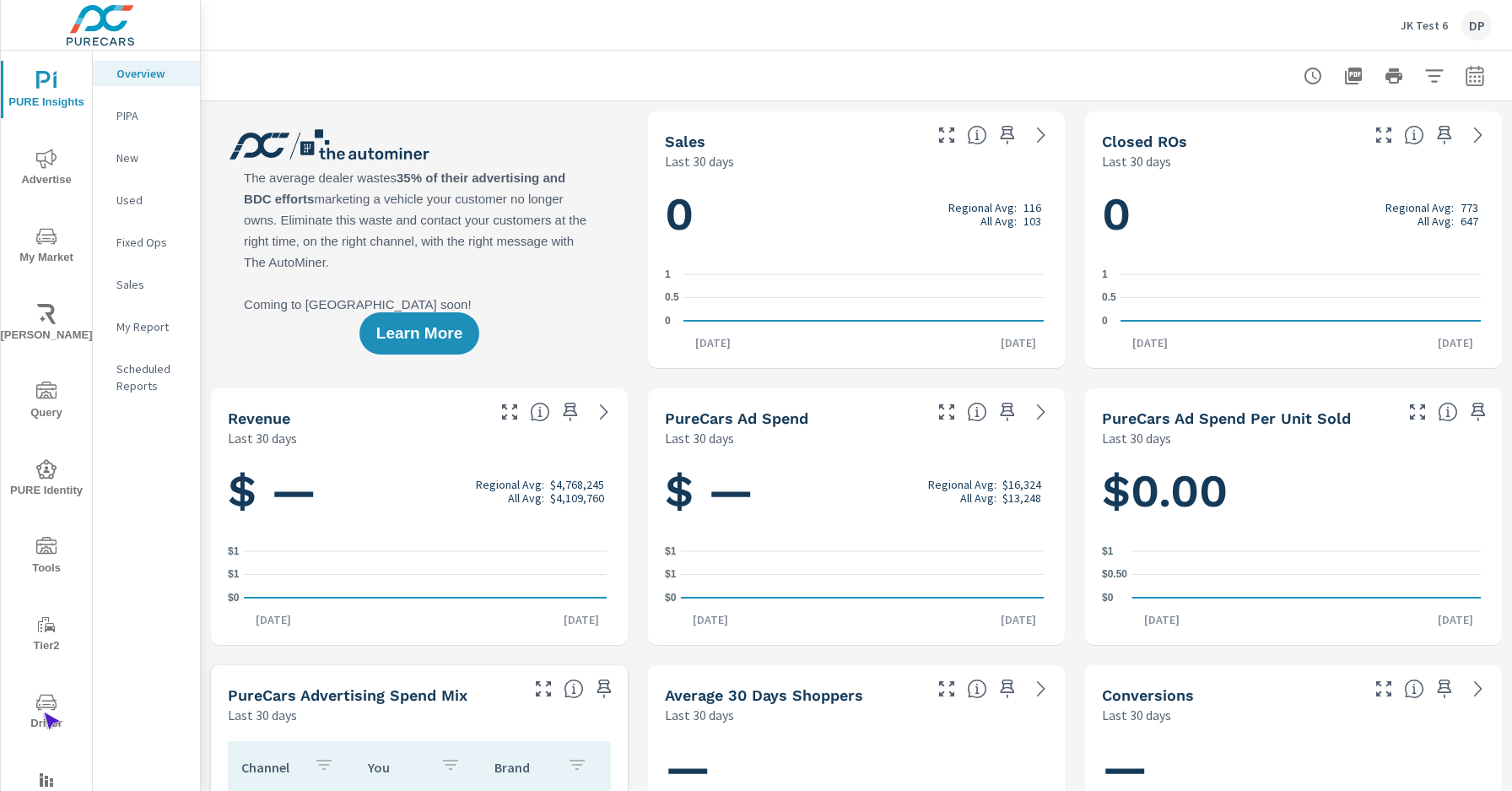
click at [43, 713] on span "Driver" at bounding box center [46, 713] width 81 height 42
